Goal: Navigation & Orientation: Find specific page/section

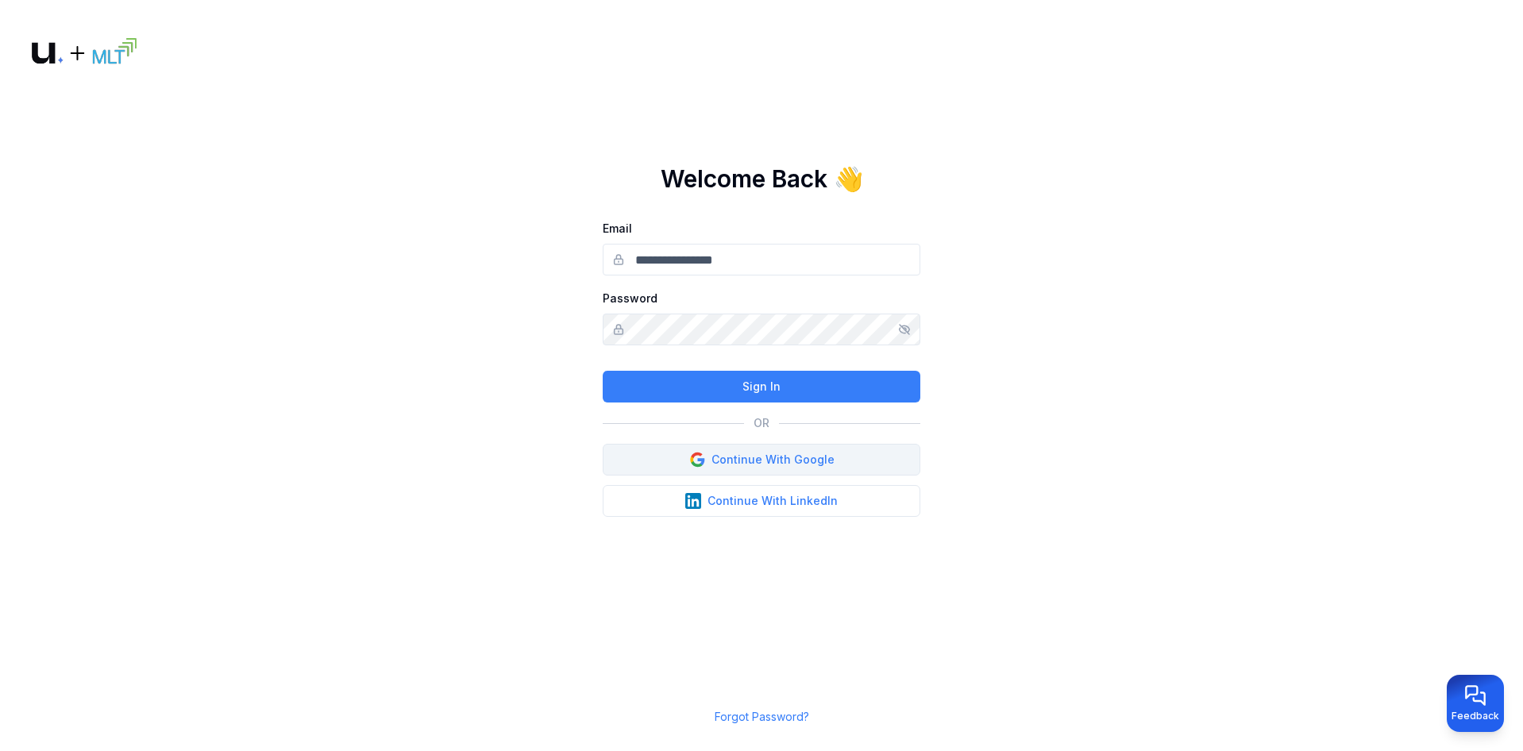
type input "**********"
click at [755, 468] on button "Continue With Google" at bounding box center [762, 460] width 318 height 32
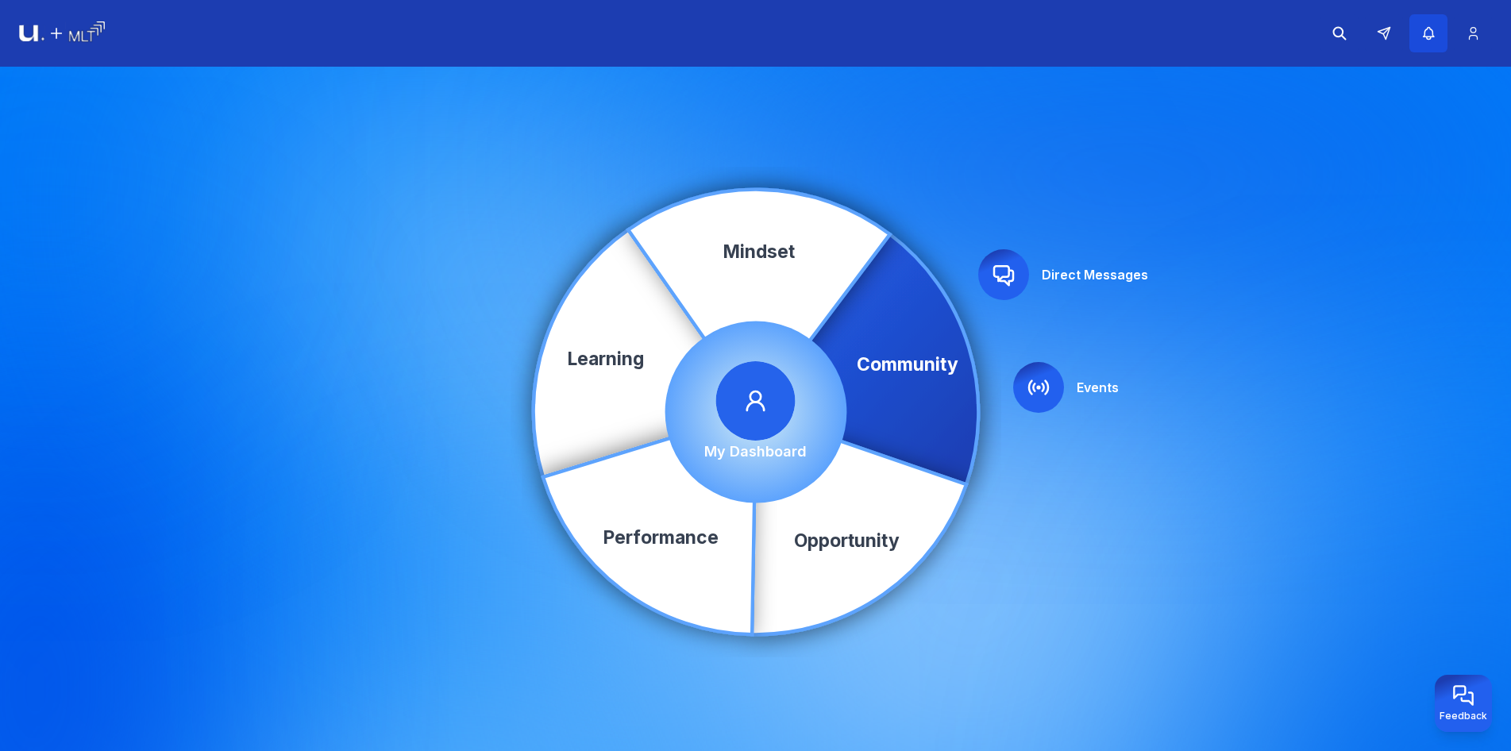
click at [1433, 48] on button "button" at bounding box center [1428, 33] width 38 height 38
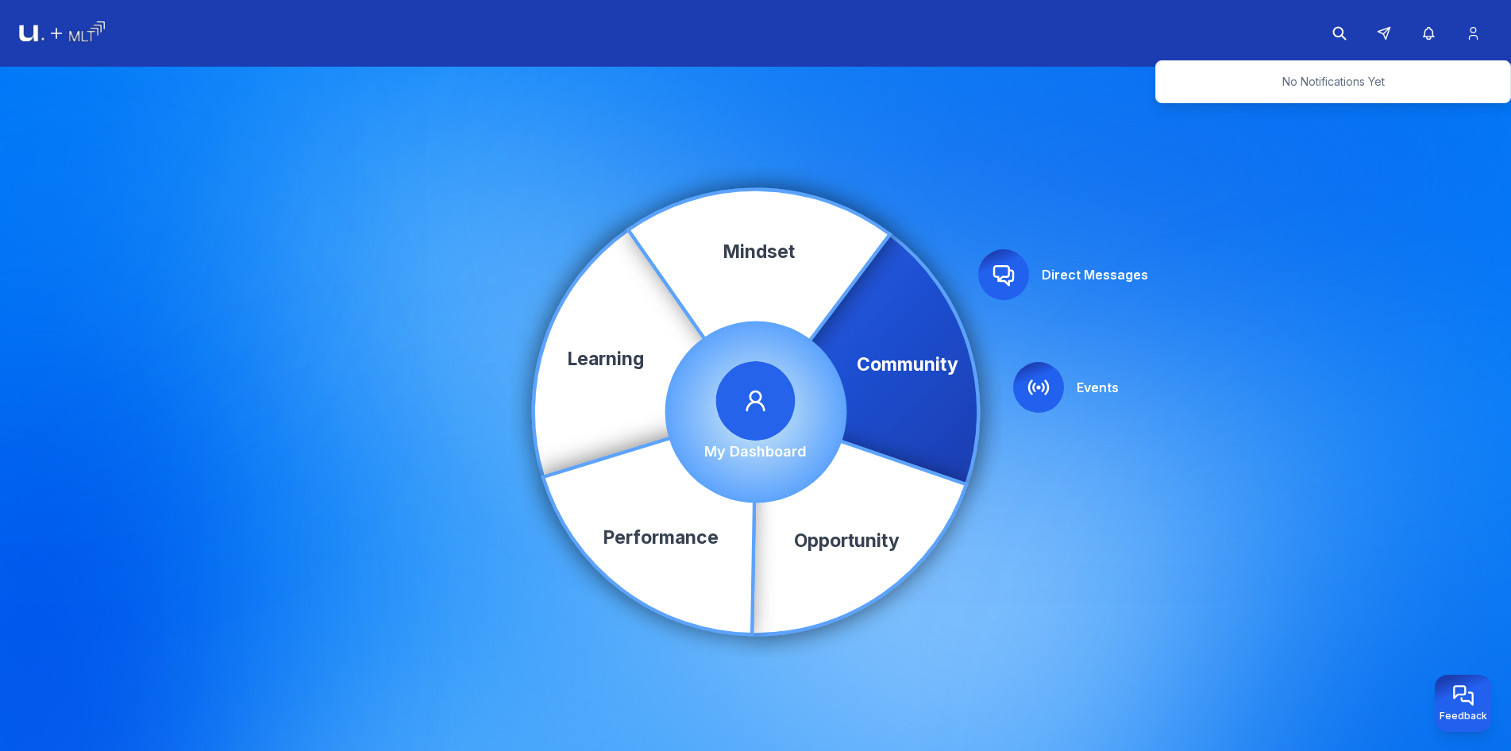
click at [955, 164] on div "Community Learning Opportunity Performance Mindset Direct Messages Events My Da…" at bounding box center [755, 412] width 1511 height 691
